Goal: Information Seeking & Learning: Learn about a topic

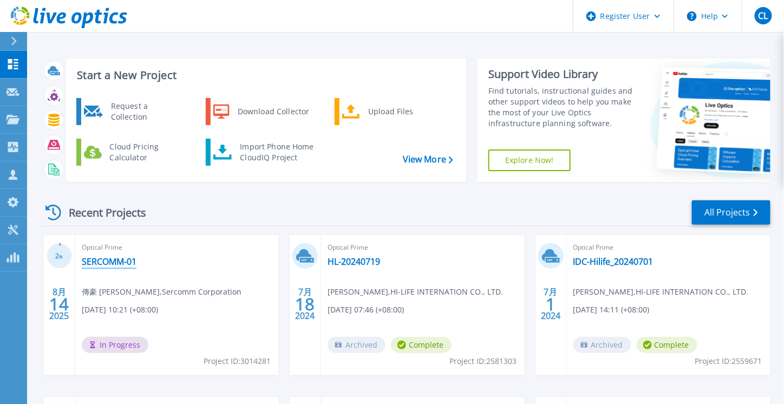
click at [111, 256] on link "SERCOMM-01" at bounding box center [109, 261] width 55 height 11
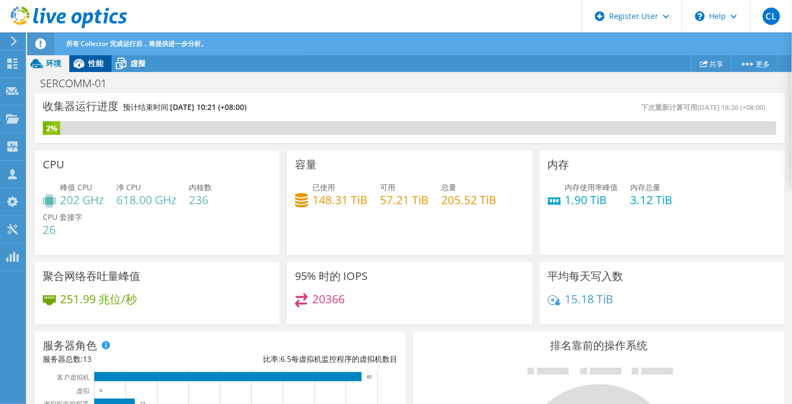
click at [88, 66] on icon at bounding box center [78, 63] width 19 height 19
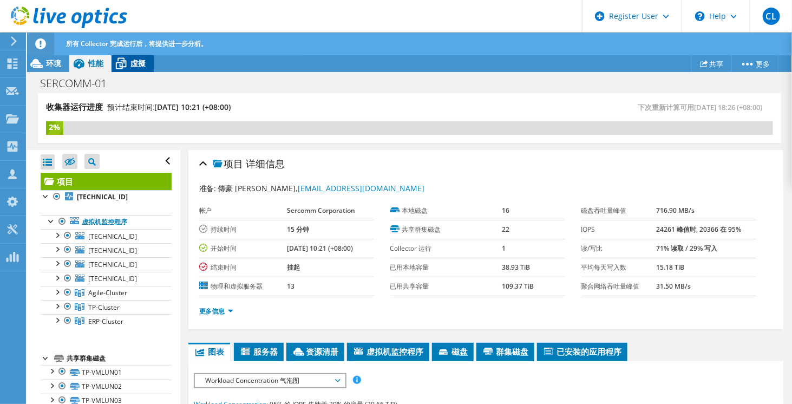
click at [146, 67] on div "虛擬" at bounding box center [132, 63] width 42 height 17
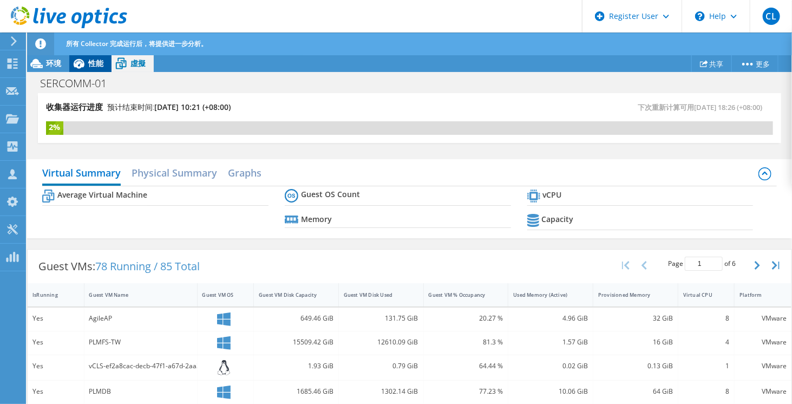
click at [96, 64] on span "性能" at bounding box center [95, 63] width 15 height 10
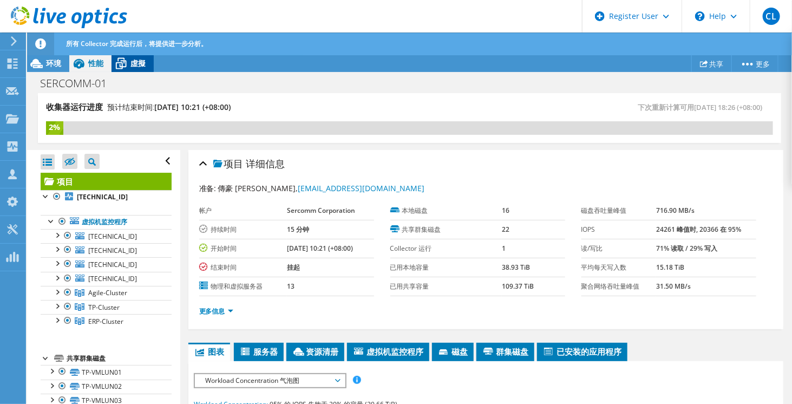
click at [133, 63] on span "虛擬" at bounding box center [137, 63] width 15 height 10
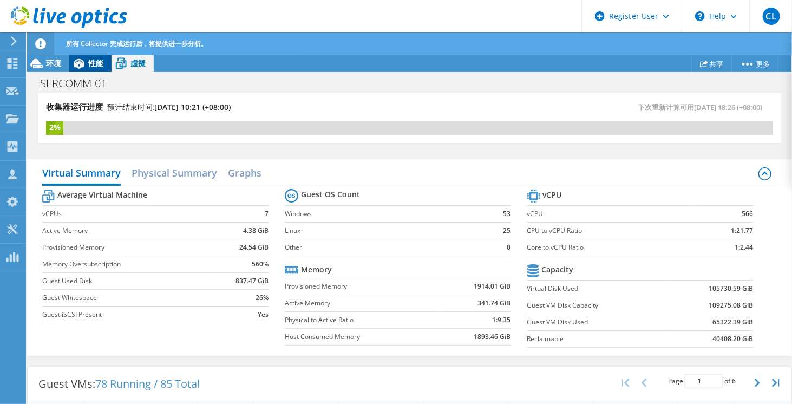
click at [97, 63] on span "性能" at bounding box center [95, 63] width 15 height 10
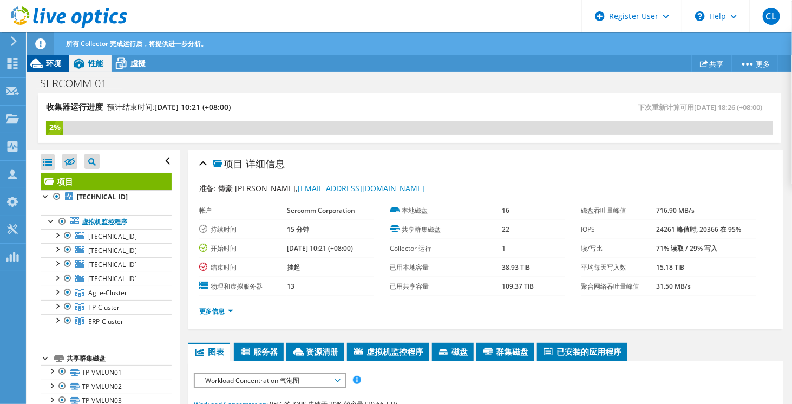
click at [48, 65] on span "环境" at bounding box center [53, 63] width 15 height 10
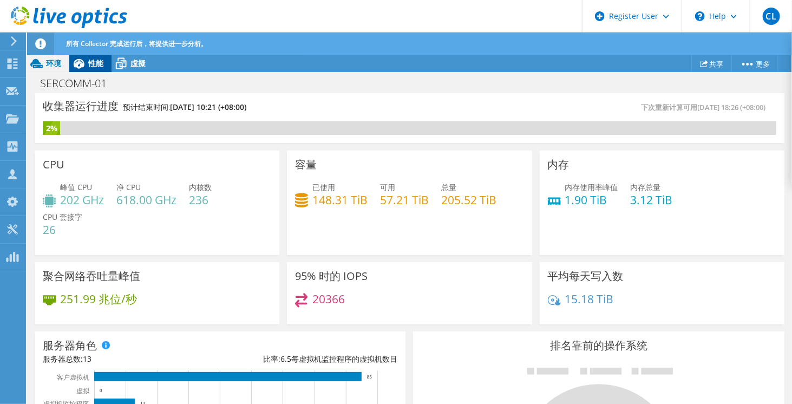
click at [81, 64] on icon at bounding box center [79, 64] width 11 height 10
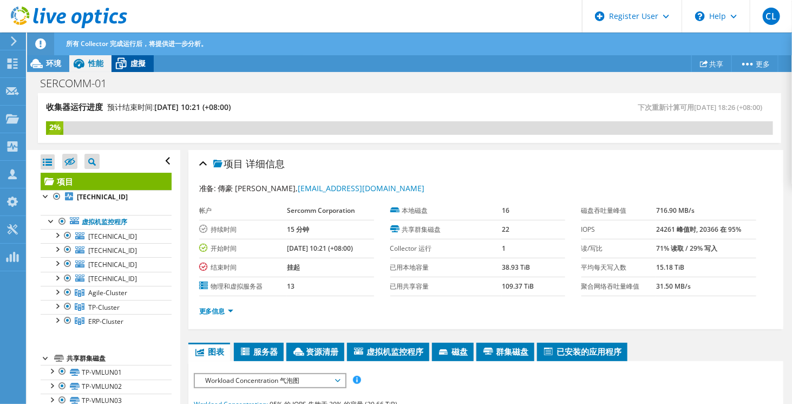
click at [135, 65] on span "虛擬" at bounding box center [137, 63] width 15 height 10
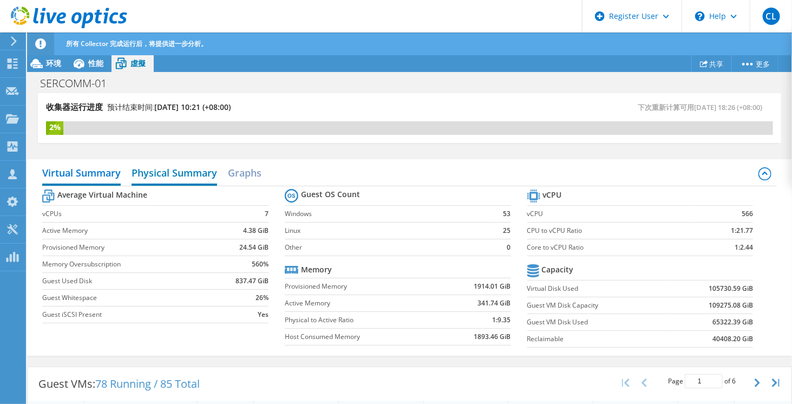
click at [157, 171] on h2 "Physical Summary" at bounding box center [174, 174] width 86 height 24
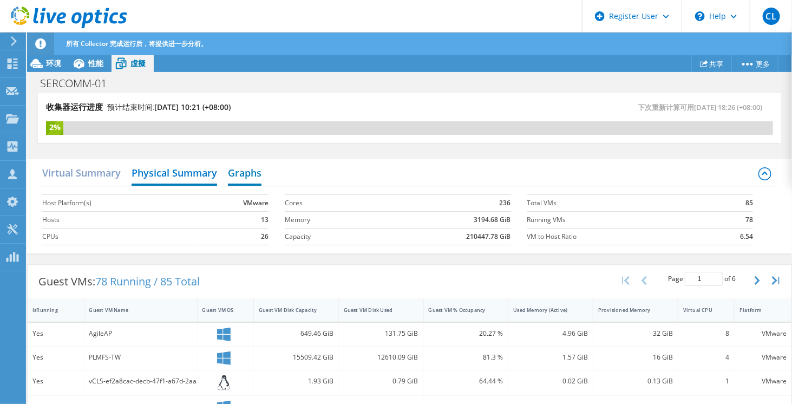
click at [241, 174] on h2 "Graphs" at bounding box center [245, 174] width 34 height 24
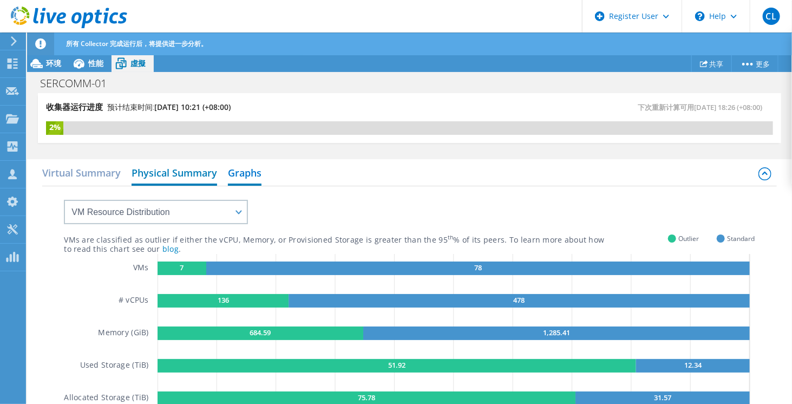
click at [203, 176] on h2 "Physical Summary" at bounding box center [174, 174] width 86 height 24
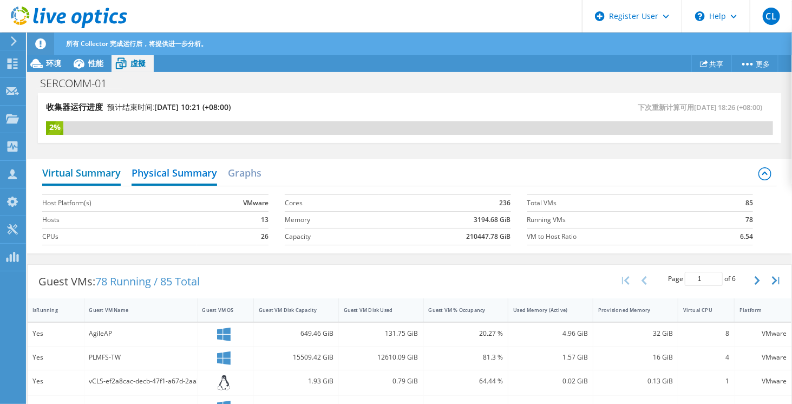
click at [95, 172] on h2 "Virtual Summary" at bounding box center [81, 174] width 78 height 24
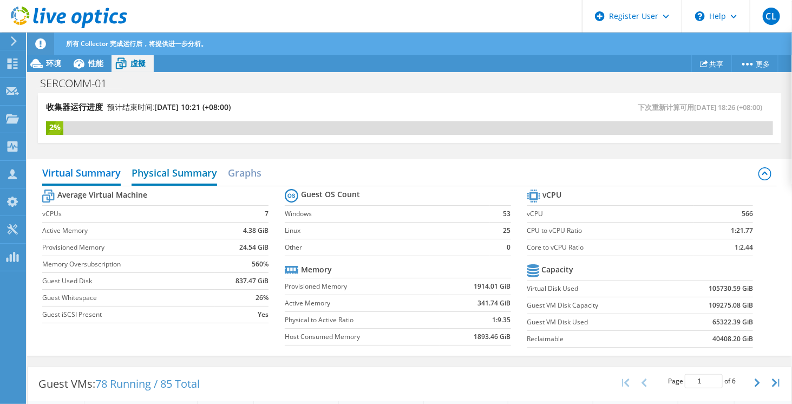
click at [154, 173] on h2 "Physical Summary" at bounding box center [174, 174] width 86 height 24
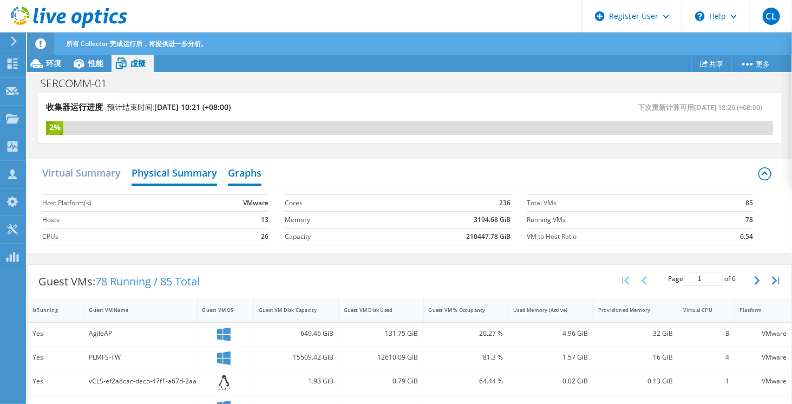
click at [229, 175] on h2 "Graphs" at bounding box center [245, 174] width 34 height 24
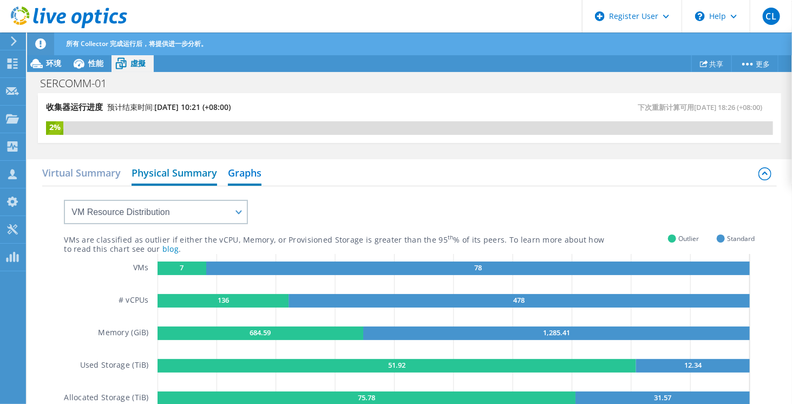
click at [181, 176] on h2 "Physical Summary" at bounding box center [174, 174] width 86 height 24
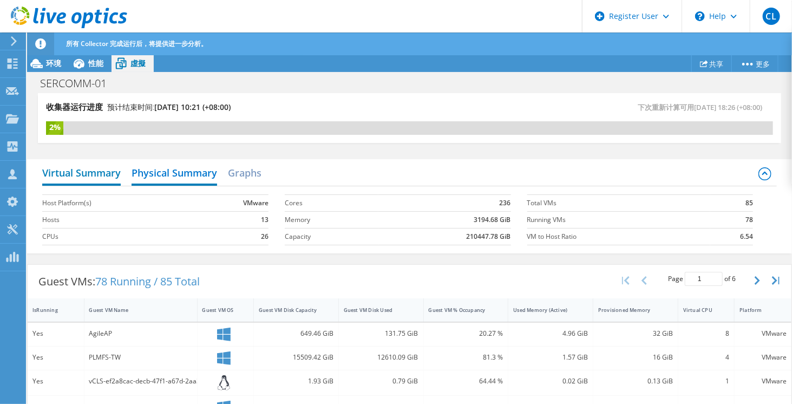
drag, startPoint x: 100, startPoint y: 173, endPoint x: 109, endPoint y: 173, distance: 8.7
click at [102, 173] on h2 "Virtual Summary" at bounding box center [81, 174] width 78 height 24
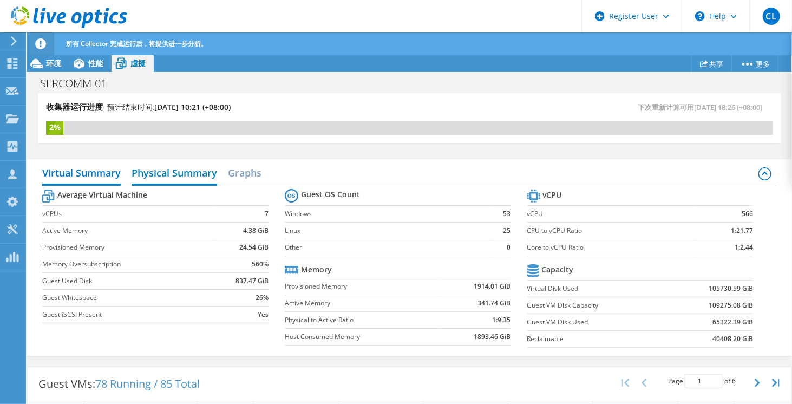
click at [173, 179] on h2 "Physical Summary" at bounding box center [174, 174] width 86 height 24
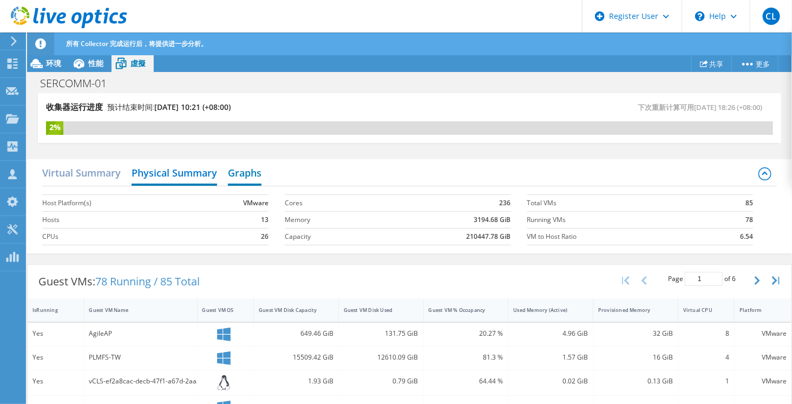
click at [235, 178] on h2 "Graphs" at bounding box center [245, 174] width 34 height 24
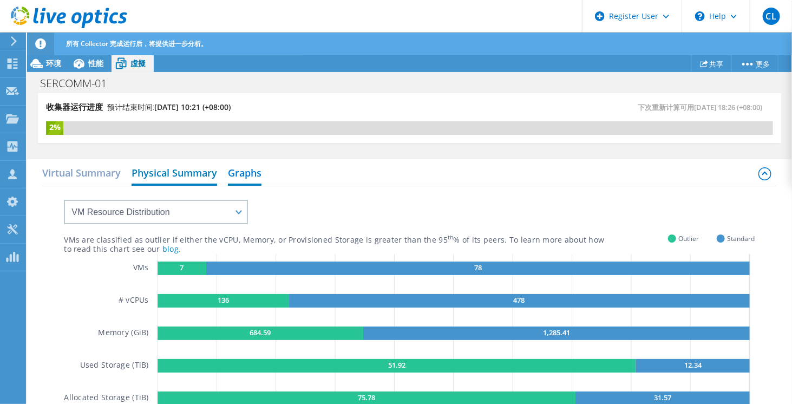
click at [166, 179] on h2 "Physical Summary" at bounding box center [174, 174] width 86 height 24
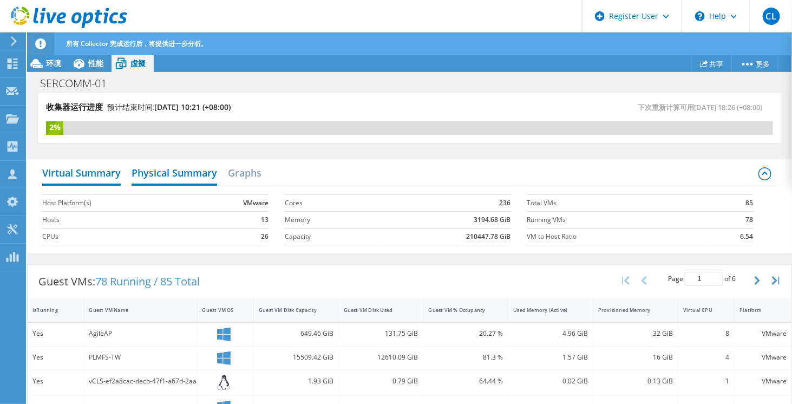
click at [94, 172] on h2 "Virtual Summary" at bounding box center [81, 174] width 78 height 24
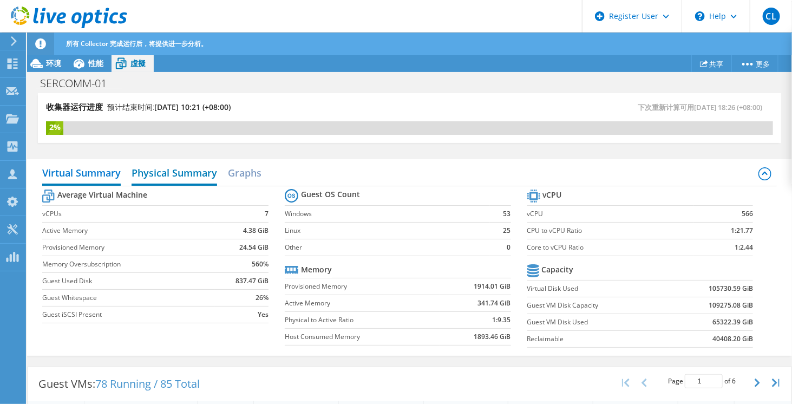
drag, startPoint x: 179, startPoint y: 175, endPoint x: 215, endPoint y: 174, distance: 36.3
click at [179, 175] on h2 "Physical Summary" at bounding box center [174, 174] width 86 height 24
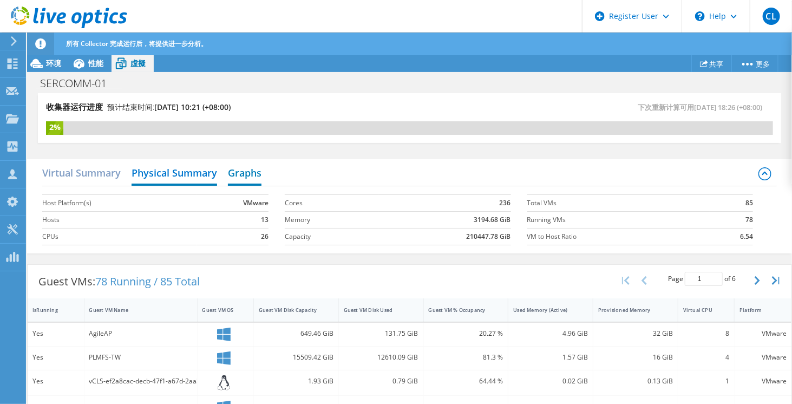
click at [237, 173] on h2 "Graphs" at bounding box center [245, 174] width 34 height 24
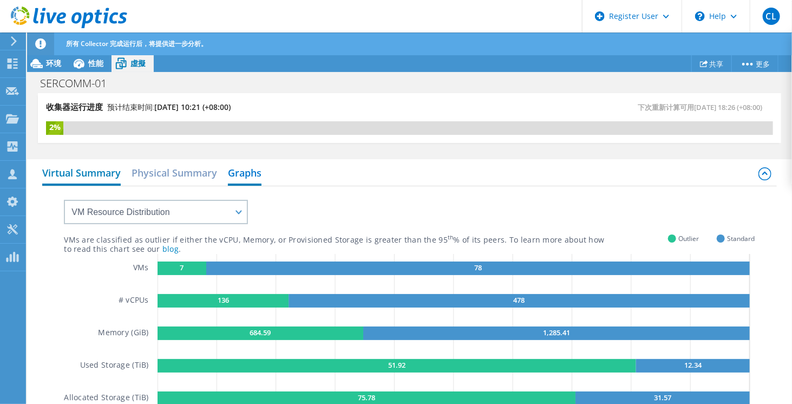
click at [106, 169] on h2 "Virtual Summary" at bounding box center [81, 174] width 78 height 24
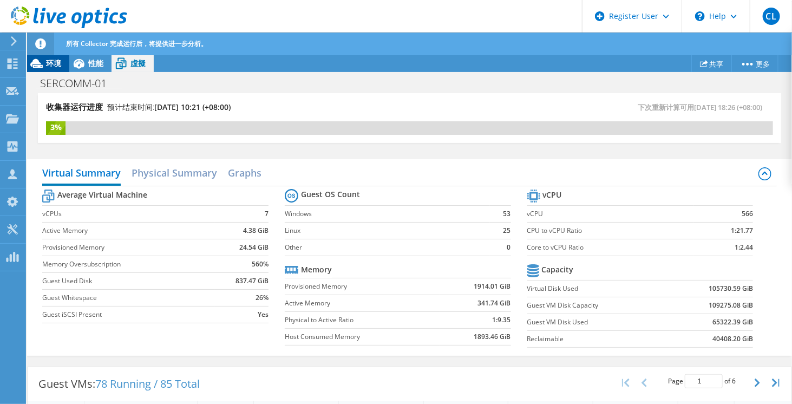
click at [54, 71] on div "环境" at bounding box center [48, 63] width 42 height 17
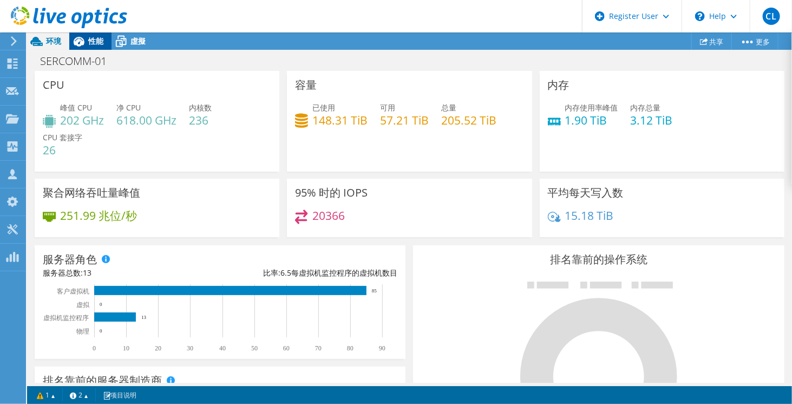
click at [86, 45] on icon at bounding box center [78, 41] width 19 height 19
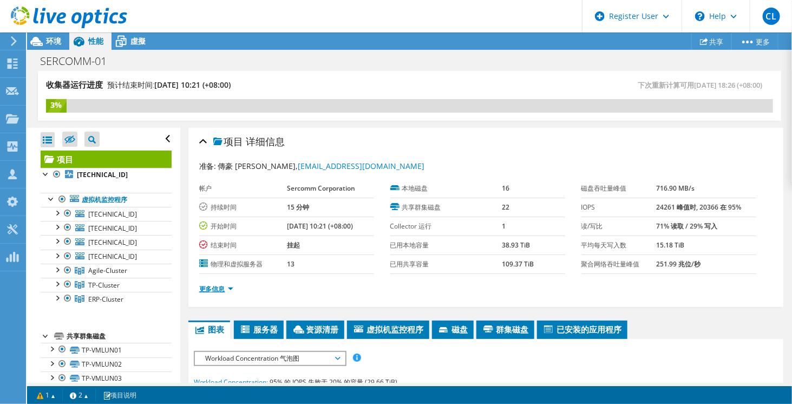
click at [228, 286] on link "更多信息" at bounding box center [216, 288] width 34 height 9
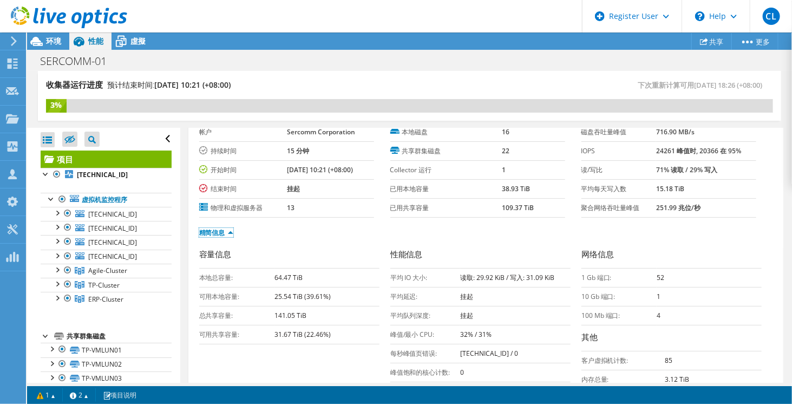
scroll to position [54, 0]
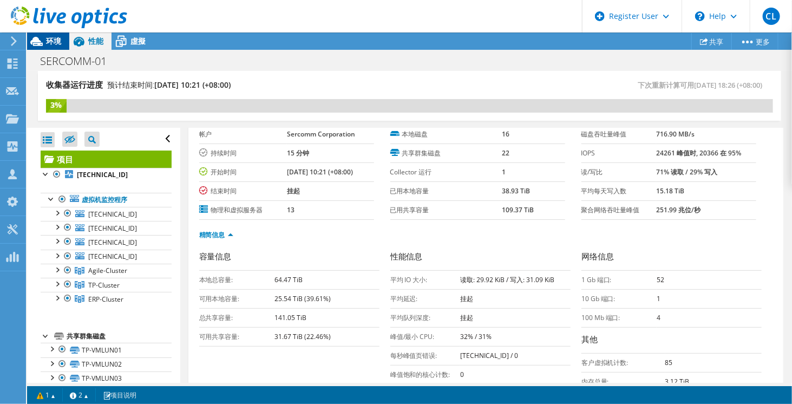
click at [55, 44] on span "环境" at bounding box center [53, 41] width 15 height 10
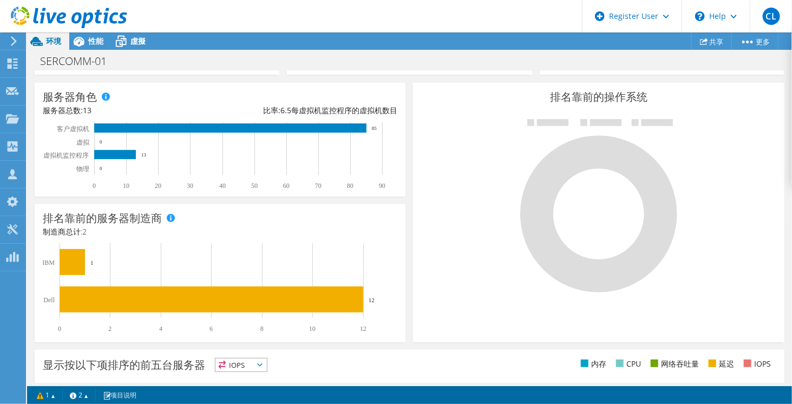
scroll to position [0, 0]
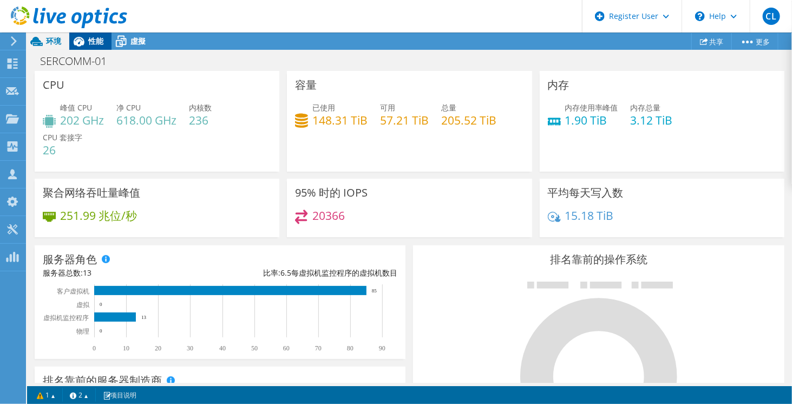
click at [97, 38] on span "性能" at bounding box center [95, 41] width 15 height 10
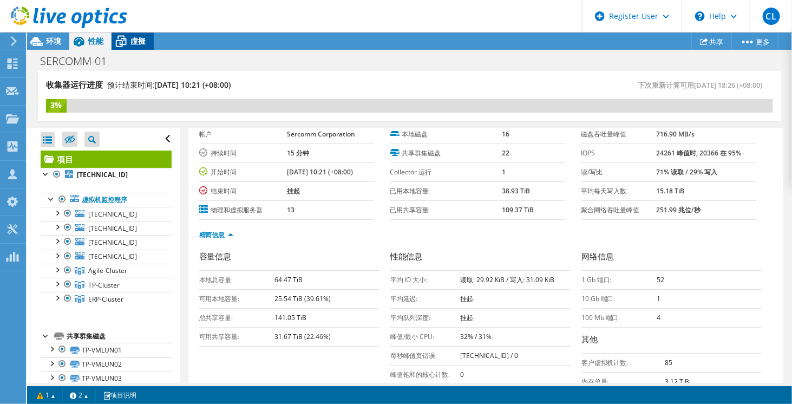
click at [136, 43] on span "虛擬" at bounding box center [137, 41] width 15 height 10
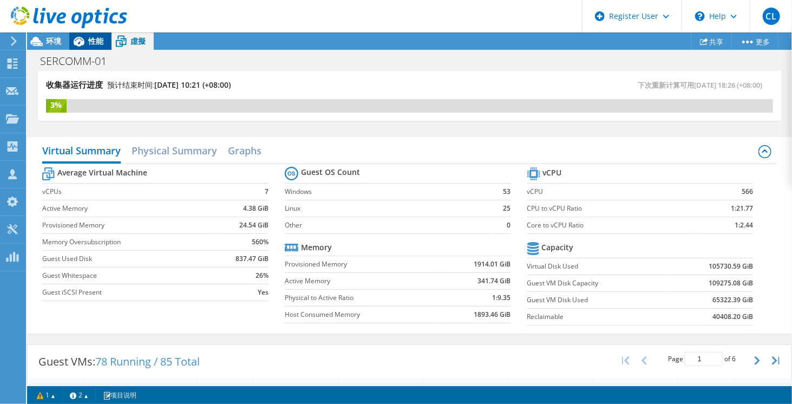
click at [91, 43] on span "性能" at bounding box center [95, 41] width 15 height 10
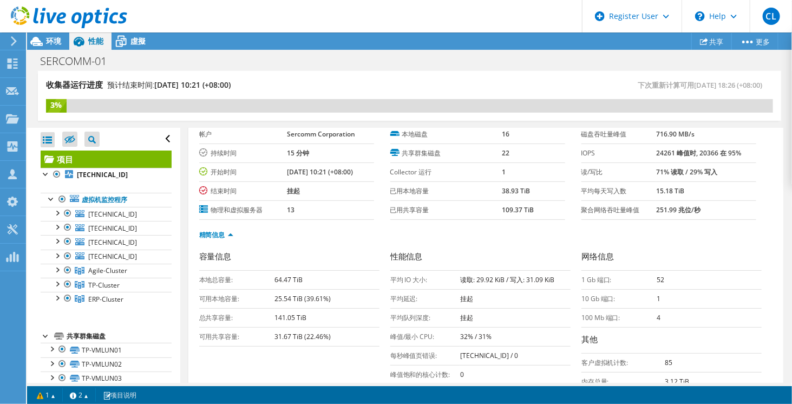
click at [50, 13] on icon at bounding box center [69, 17] width 116 height 22
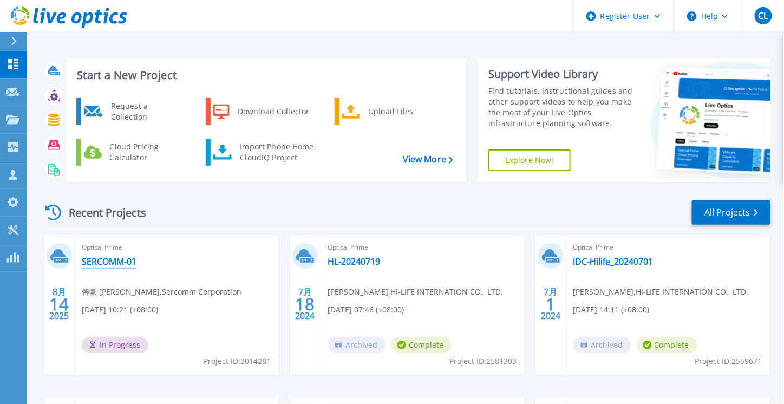
click at [103, 257] on link "SERCOMM-01" at bounding box center [109, 261] width 55 height 11
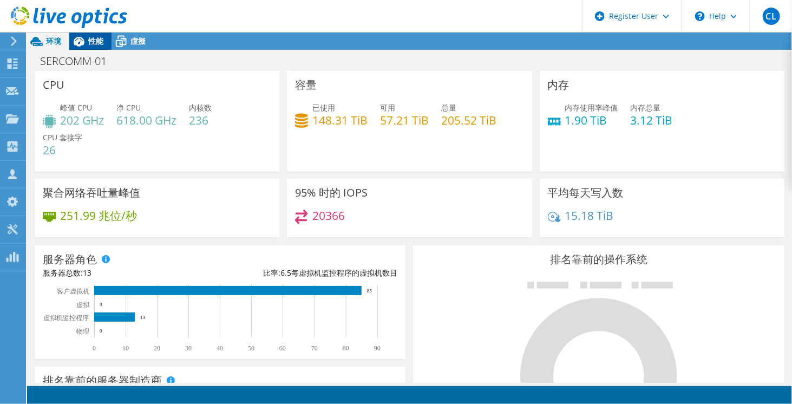
click at [89, 37] on span "性能" at bounding box center [95, 41] width 15 height 10
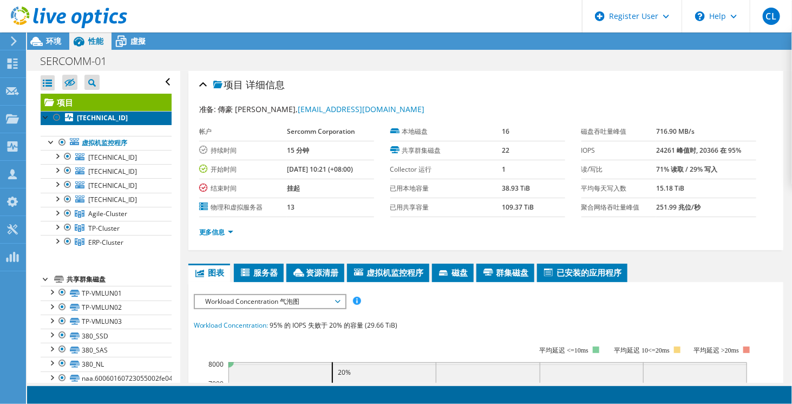
click at [89, 117] on b "172.31.7.100" at bounding box center [102, 117] width 51 height 9
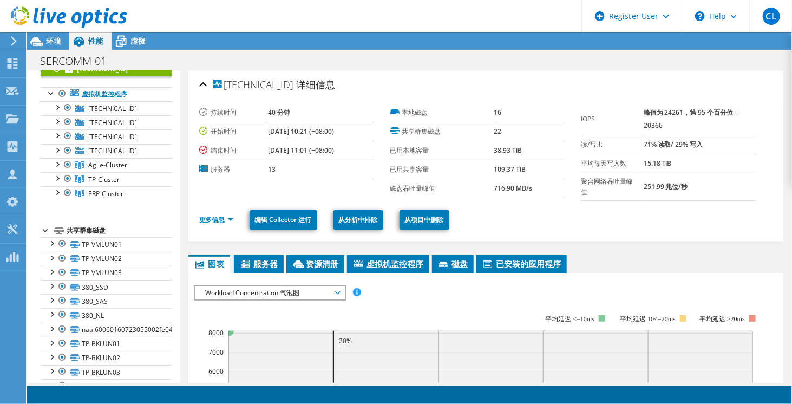
scroll to position [54, 0]
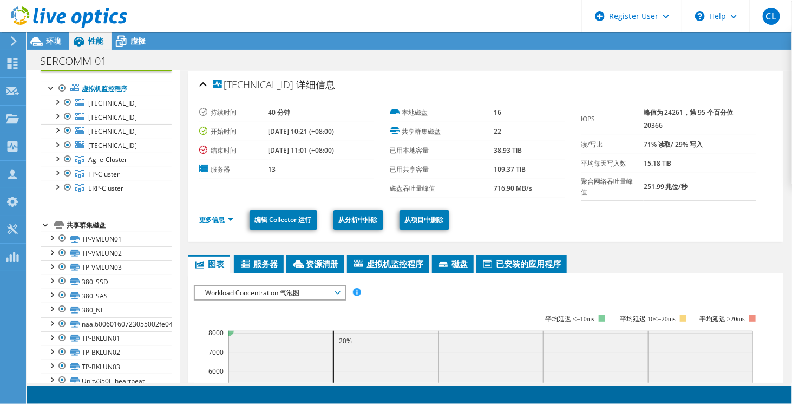
click at [92, 219] on div "共享群集磁盘" at bounding box center [119, 225] width 105 height 13
click at [92, 221] on div "共享群集磁盘" at bounding box center [119, 225] width 105 height 13
click at [107, 239] on link "TP-VMLUN01" at bounding box center [106, 239] width 131 height 14
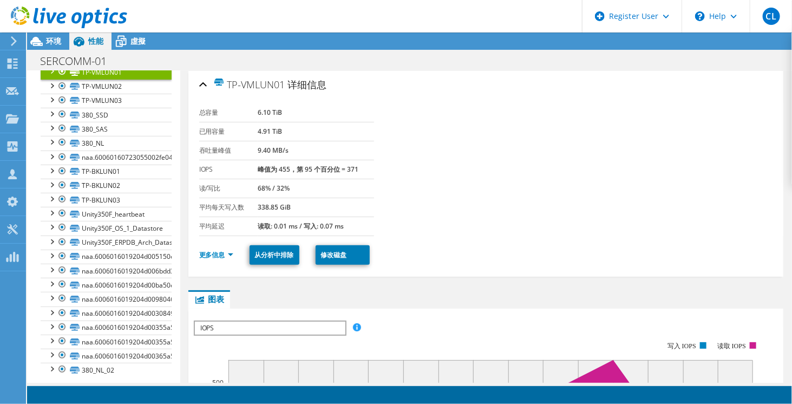
scroll to position [58, 0]
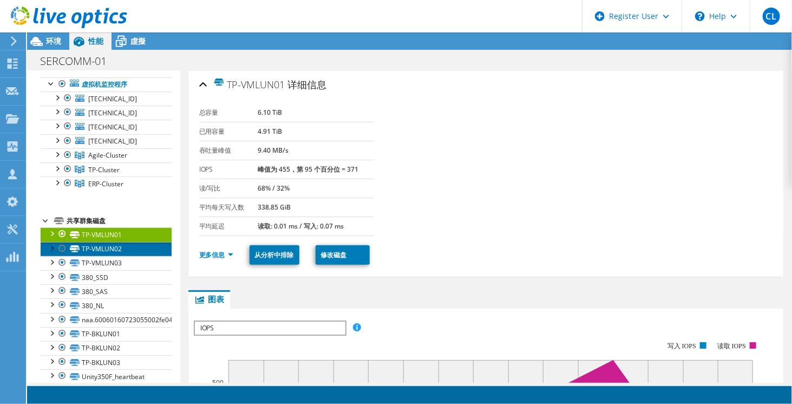
click at [93, 250] on link "TP-VMLUN02" at bounding box center [106, 249] width 131 height 14
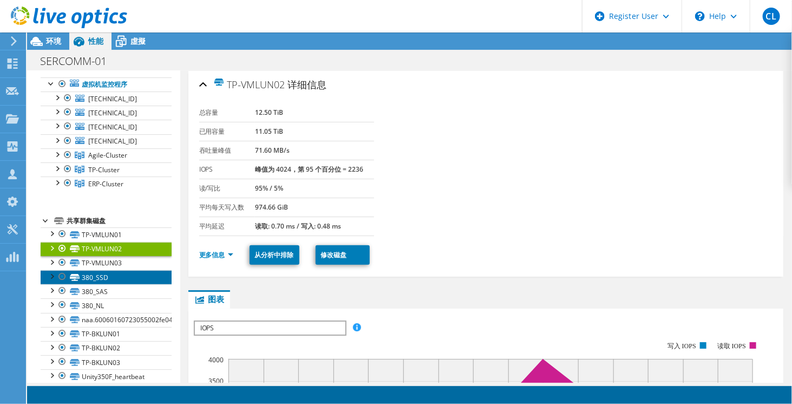
click at [104, 271] on link "380_SSD" at bounding box center [106, 277] width 131 height 14
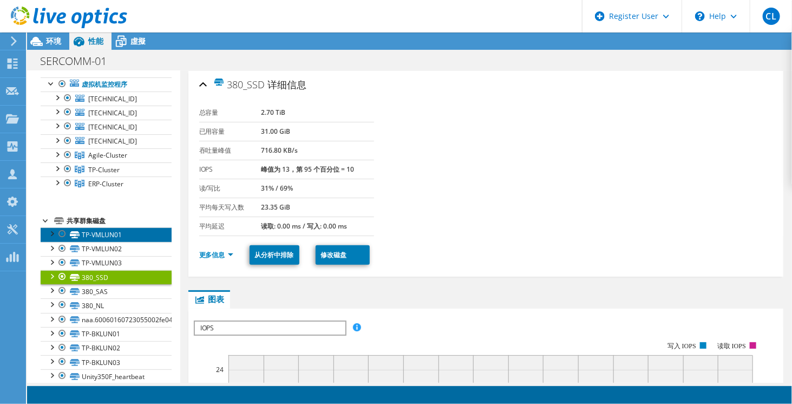
click at [92, 234] on link "TP-VMLUN01" at bounding box center [106, 234] width 131 height 14
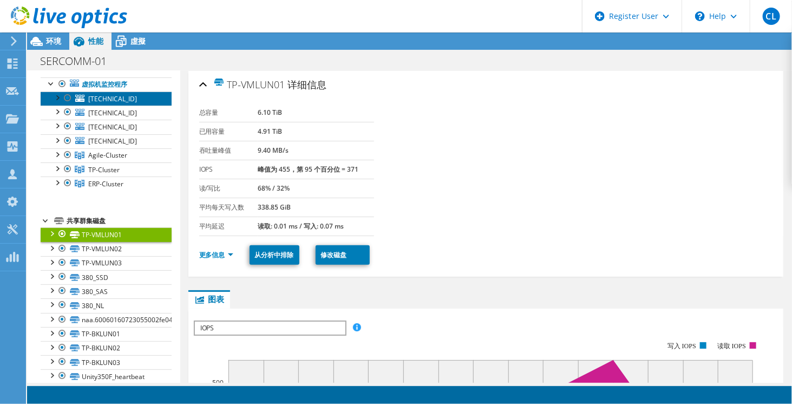
click at [99, 94] on span "172.31.3.60" at bounding box center [112, 98] width 49 height 9
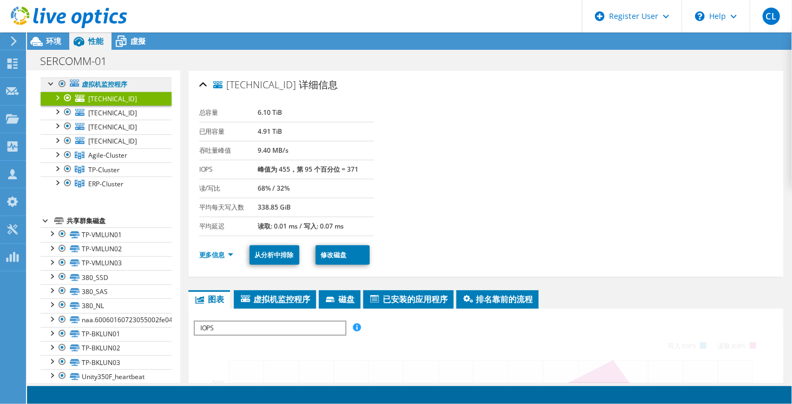
click at [104, 85] on link "虚拟机监控程序" at bounding box center [106, 84] width 131 height 14
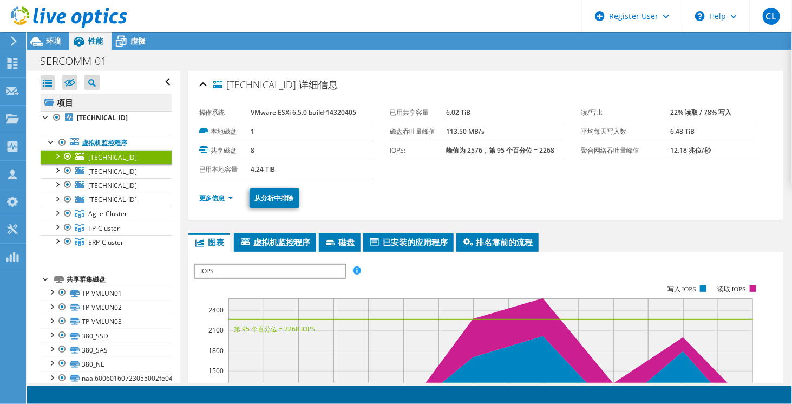
scroll to position [0, 0]
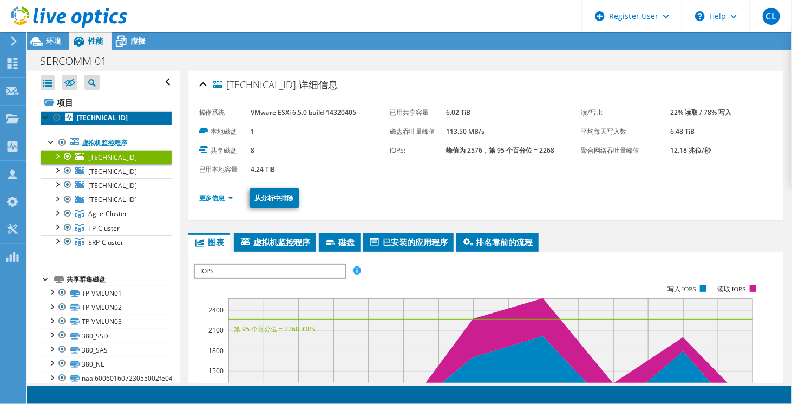
click at [106, 117] on b "172.31.7.100" at bounding box center [102, 117] width 51 height 9
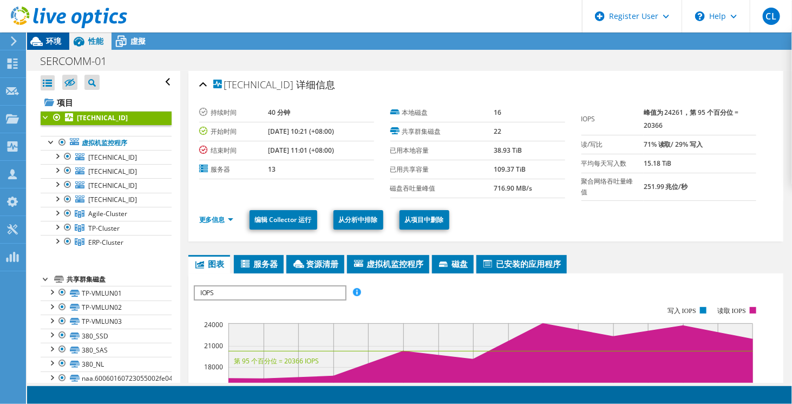
click at [50, 40] on span "环境" at bounding box center [53, 41] width 15 height 10
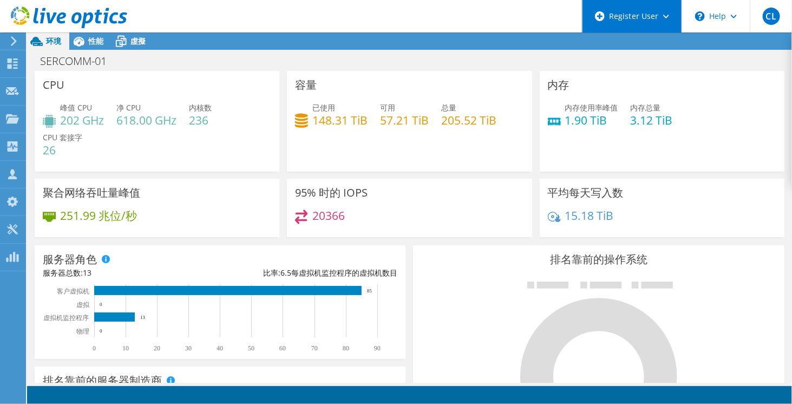
click at [674, 20] on div "Register User" at bounding box center [632, 16] width 100 height 32
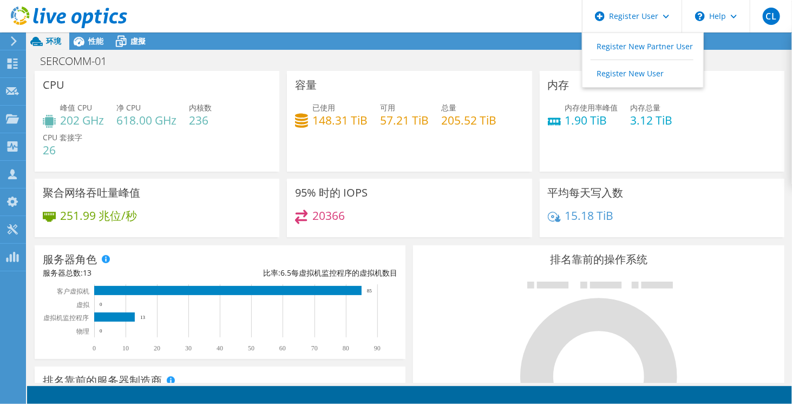
click at [490, 17] on header "CL Dell 用户 Charles Leu Charles.Leu@dell.com Dell My Profile Log Out \n Help Exp…" at bounding box center [396, 16] width 792 height 32
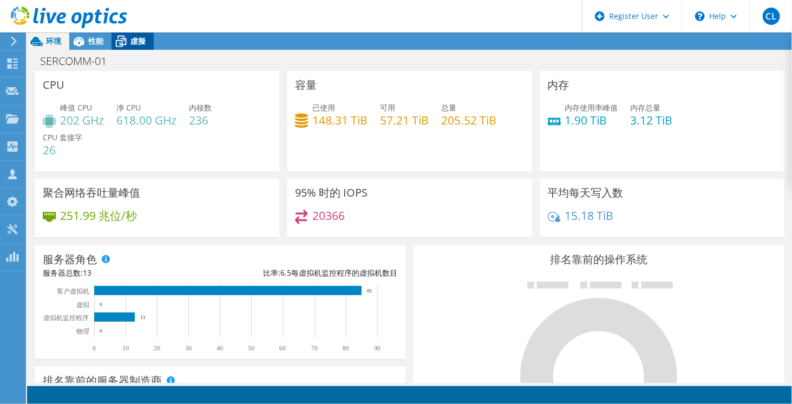
click at [147, 44] on div "虛擬" at bounding box center [132, 40] width 42 height 17
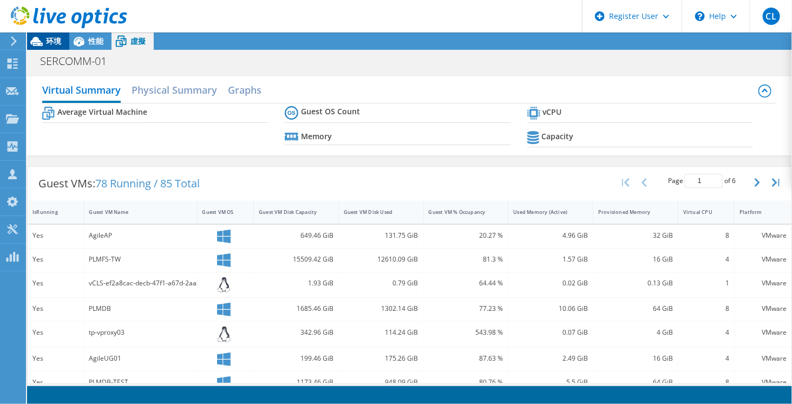
click at [50, 41] on span "环境" at bounding box center [53, 41] width 15 height 10
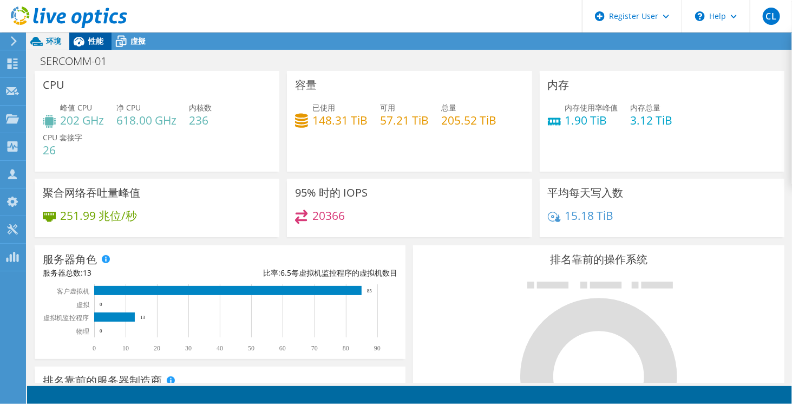
click at [96, 44] on span "性能" at bounding box center [95, 41] width 15 height 10
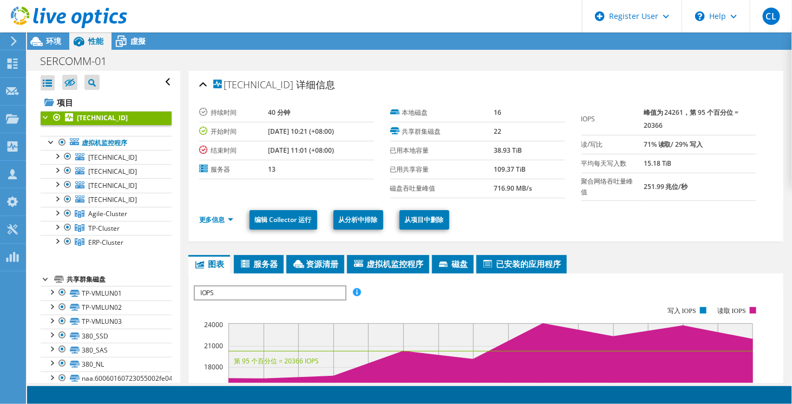
click at [87, 9] on icon at bounding box center [69, 17] width 116 height 22
